Goal: Check status: Check status

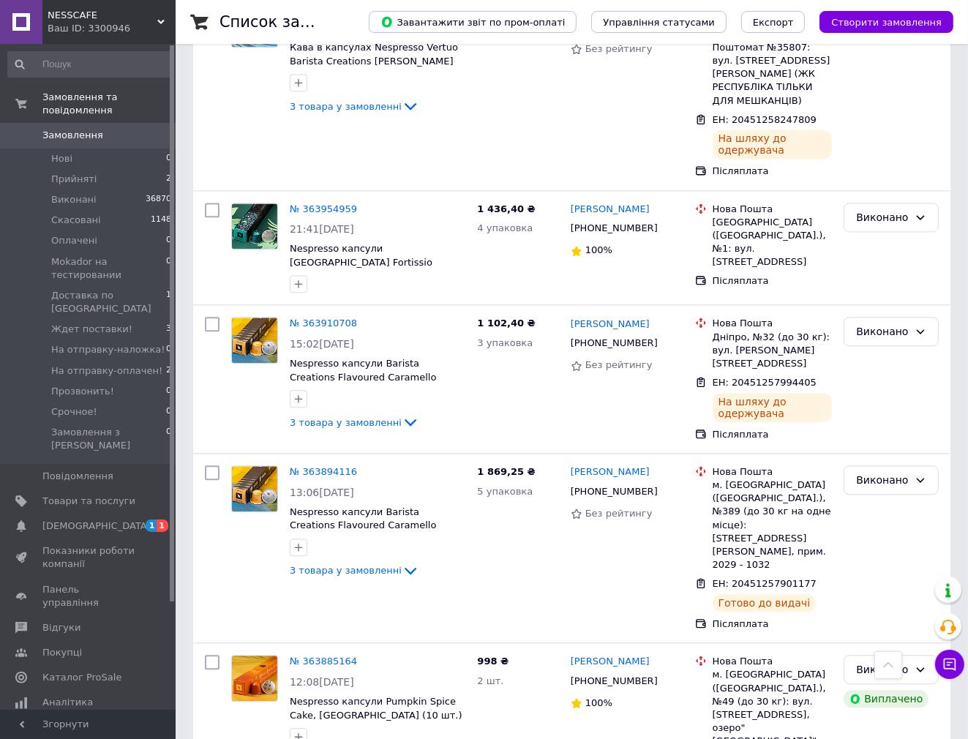
scroll to position [2782, 0]
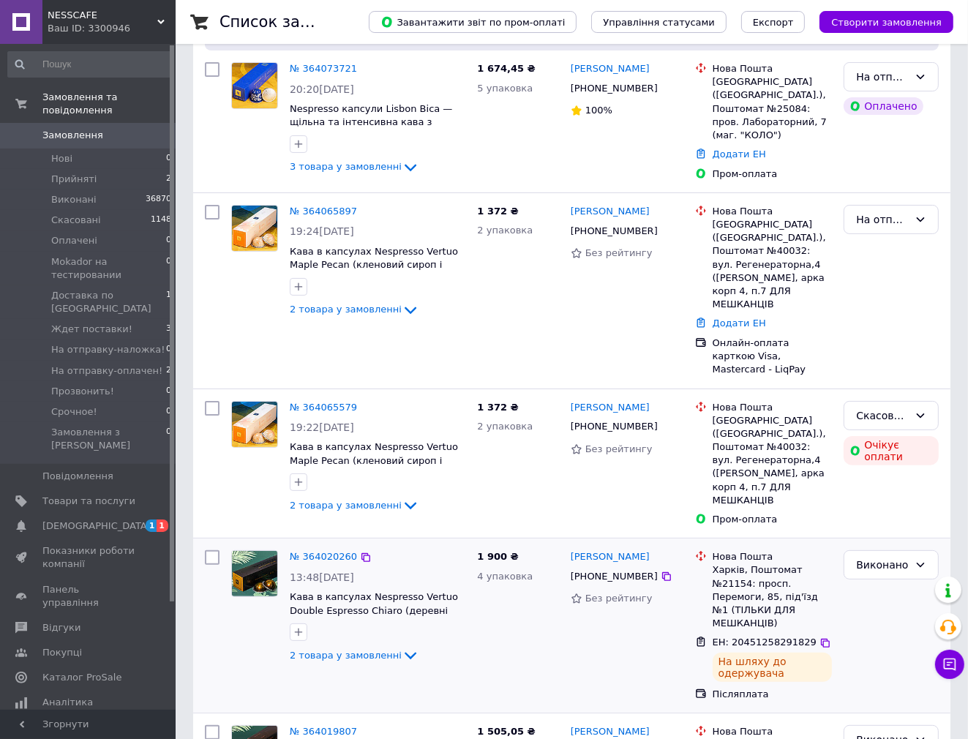
scroll to position [0, 0]
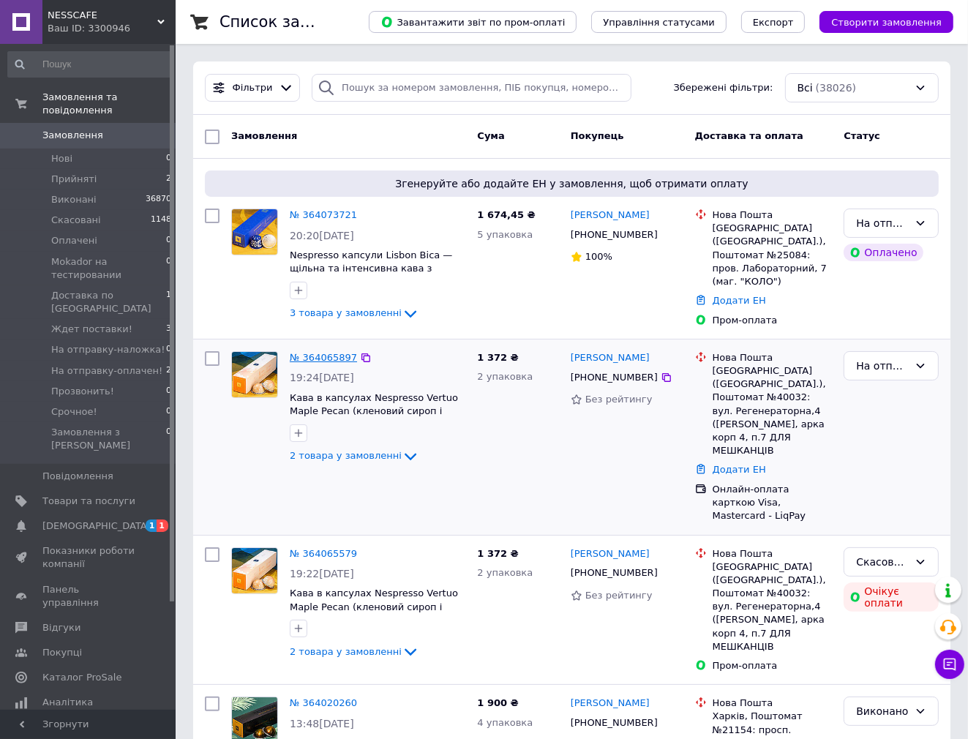
click at [331, 352] on link "№ 364065897" at bounding box center [323, 357] width 67 height 11
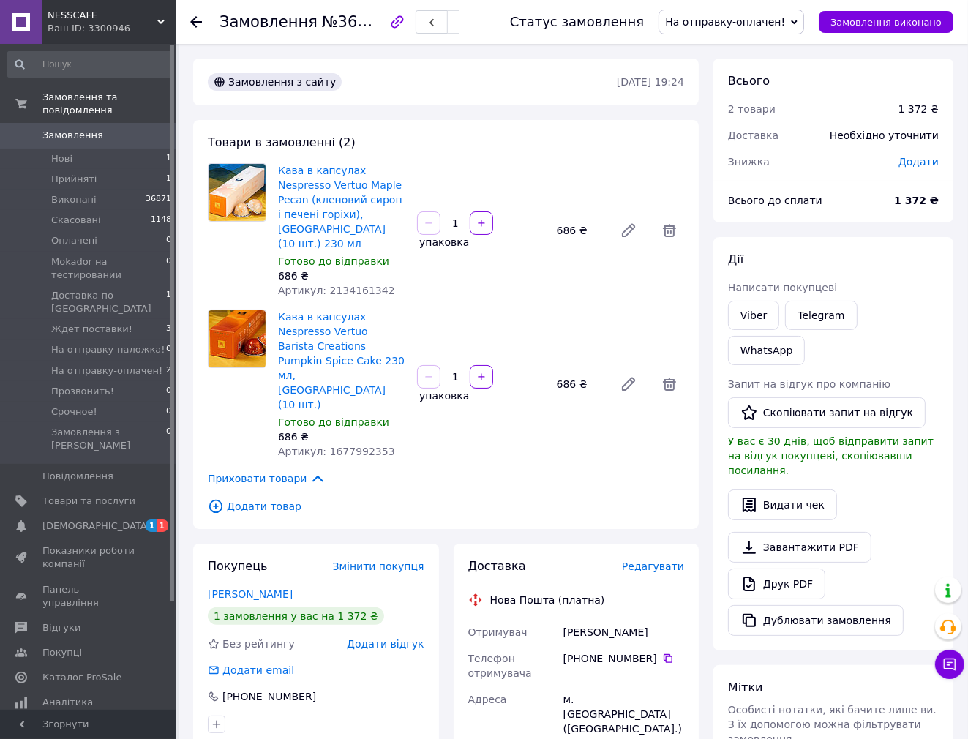
click at [346, 20] on span "№364065897" at bounding box center [374, 21] width 104 height 18
copy span "364065897"
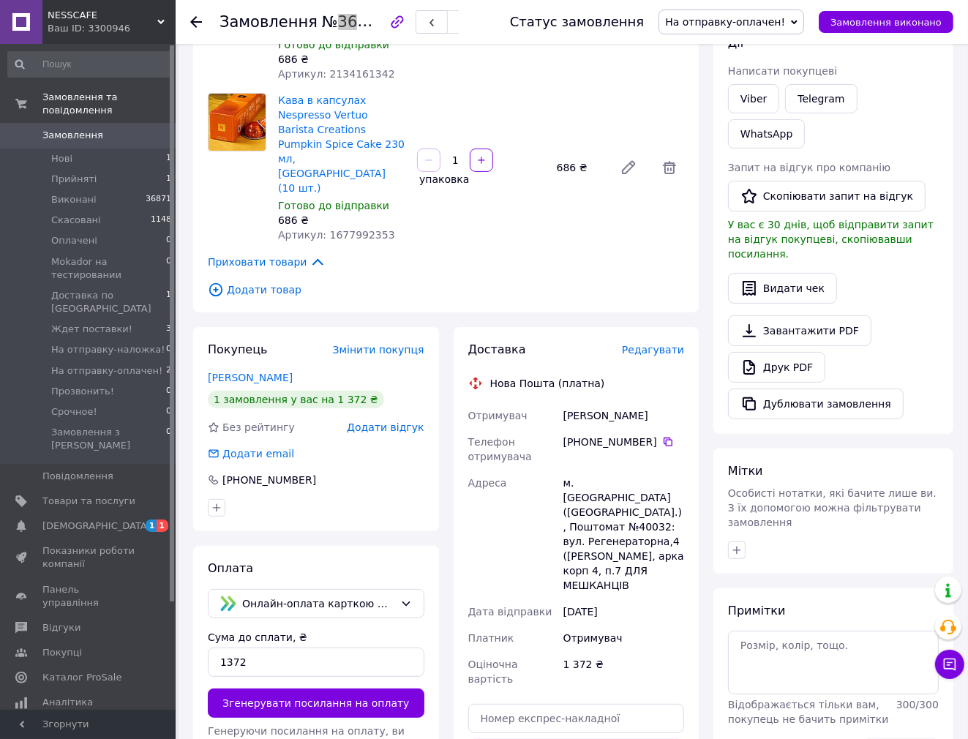
scroll to position [220, 0]
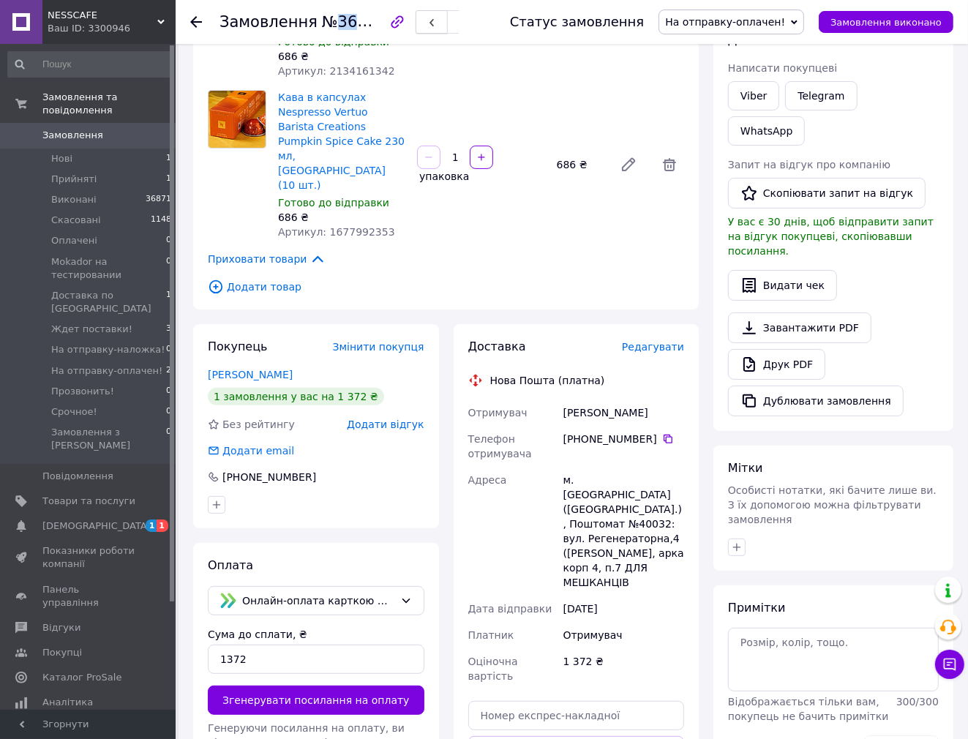
click at [436, 26] on icon "button" at bounding box center [431, 22] width 9 height 9
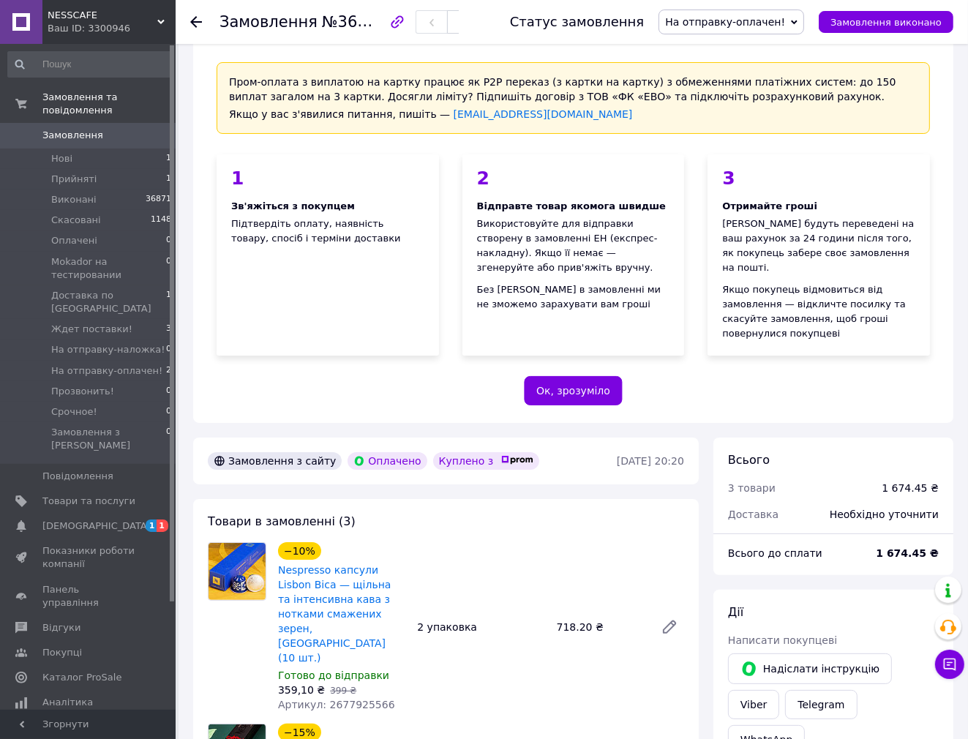
scroll to position [293, 0]
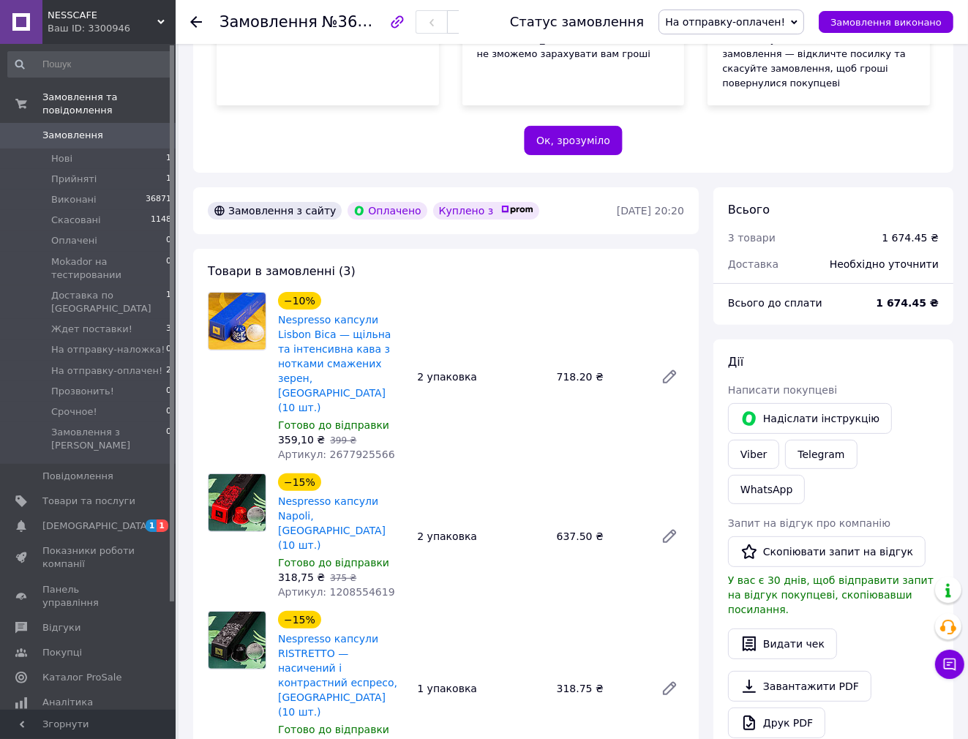
click at [336, 23] on span "№364073721" at bounding box center [374, 21] width 104 height 18
copy span "364073721"
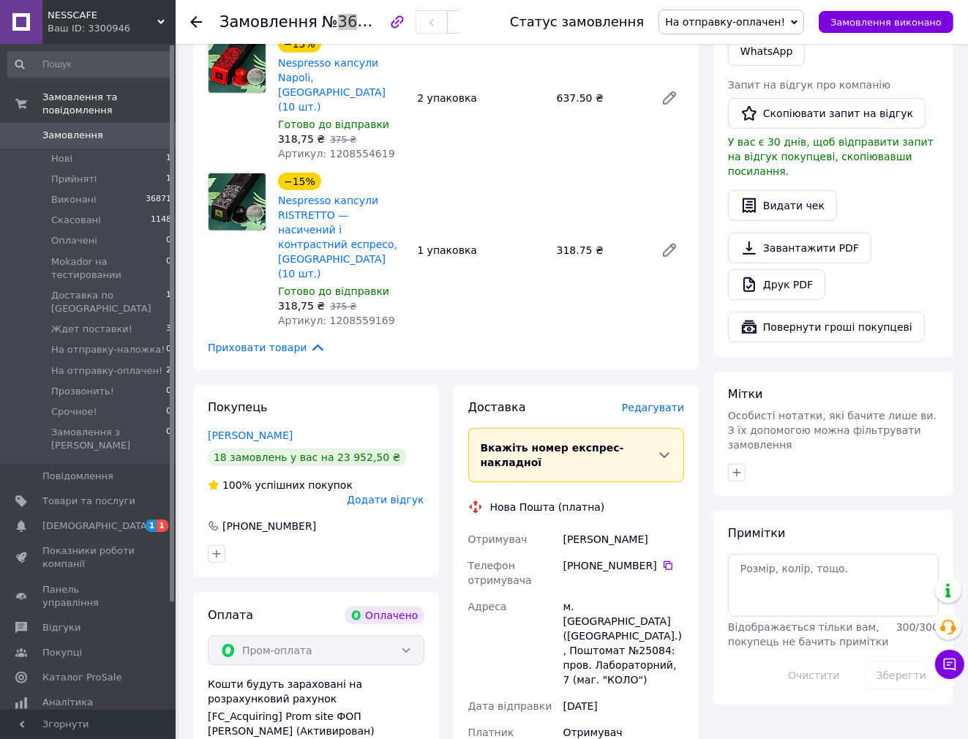
scroll to position [732, 0]
